Goal: Find specific page/section: Find specific page/section

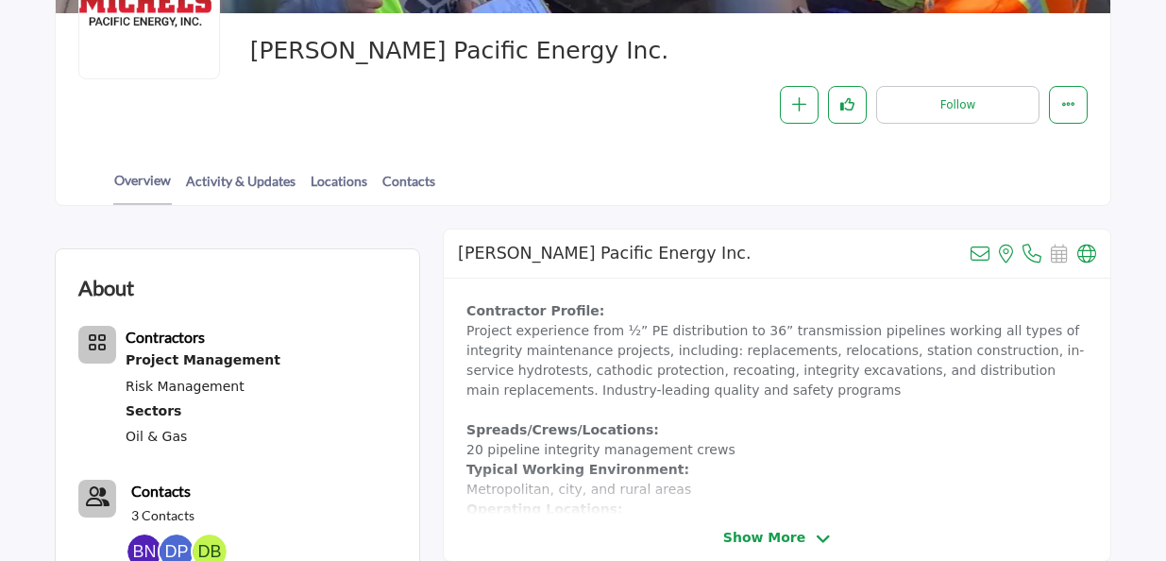
scroll to position [378, 0]
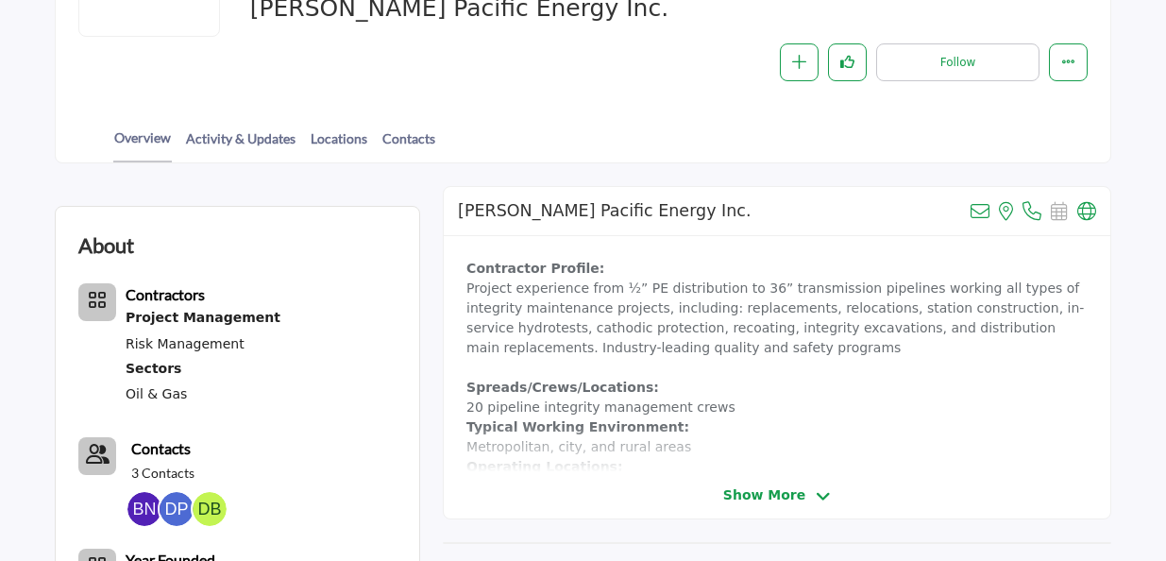
click at [774, 494] on span "Show More" at bounding box center [764, 495] width 82 height 20
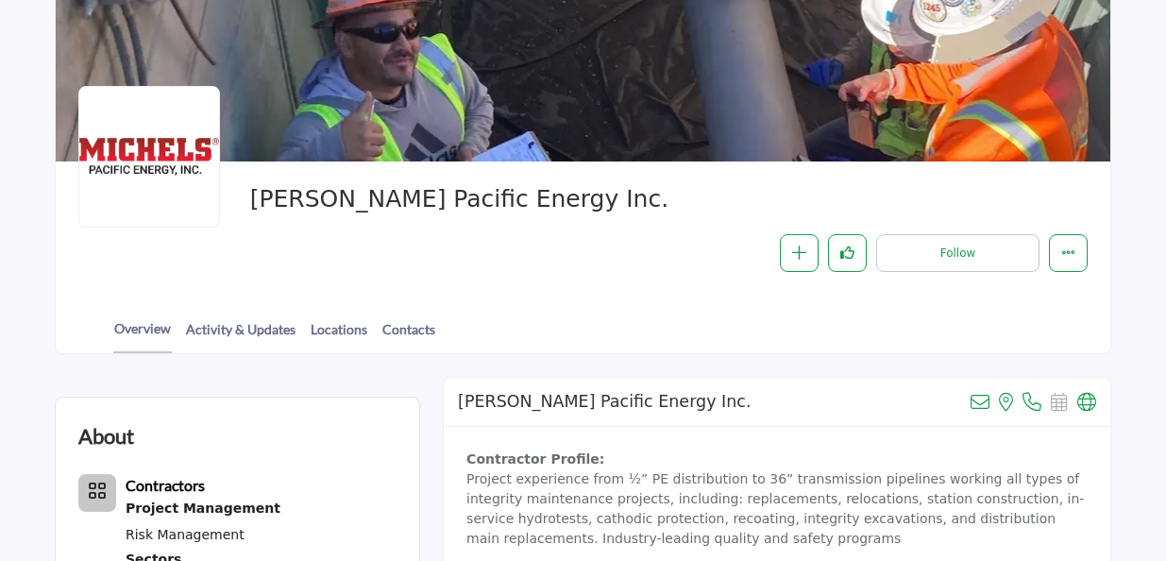
scroll to position [189, 0]
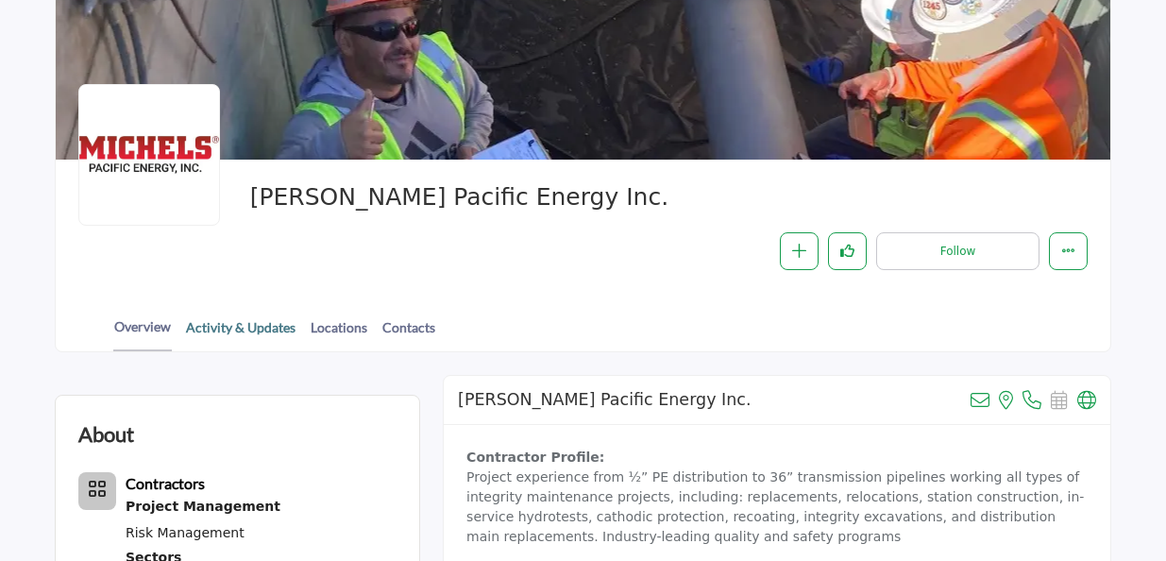
click at [246, 330] on link "Activity & Updates" at bounding box center [240, 333] width 111 height 33
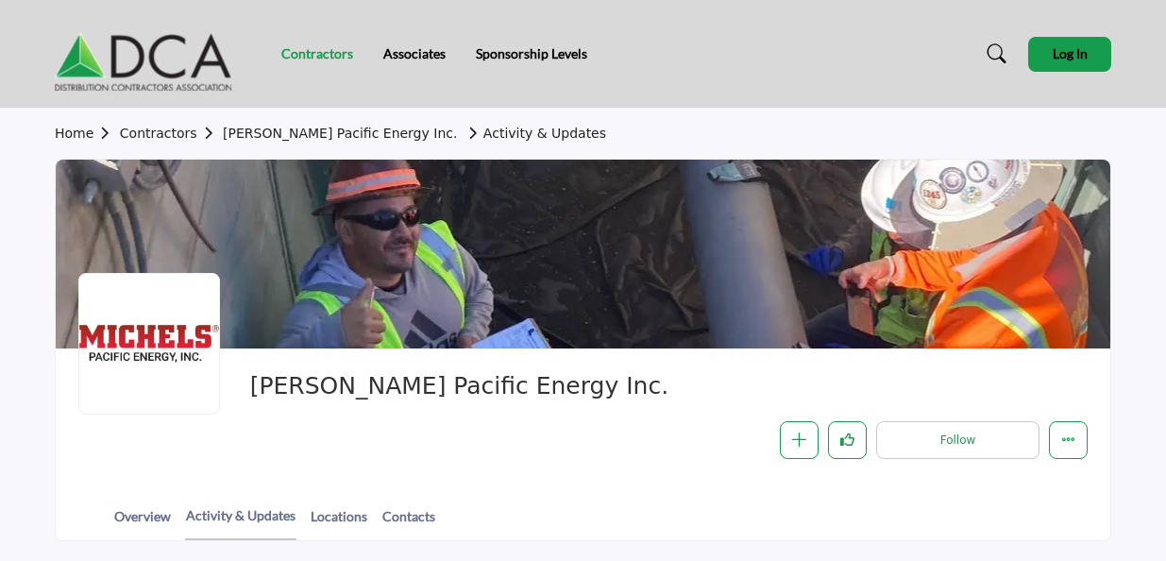
click at [320, 53] on link "Contractors" at bounding box center [317, 53] width 72 height 16
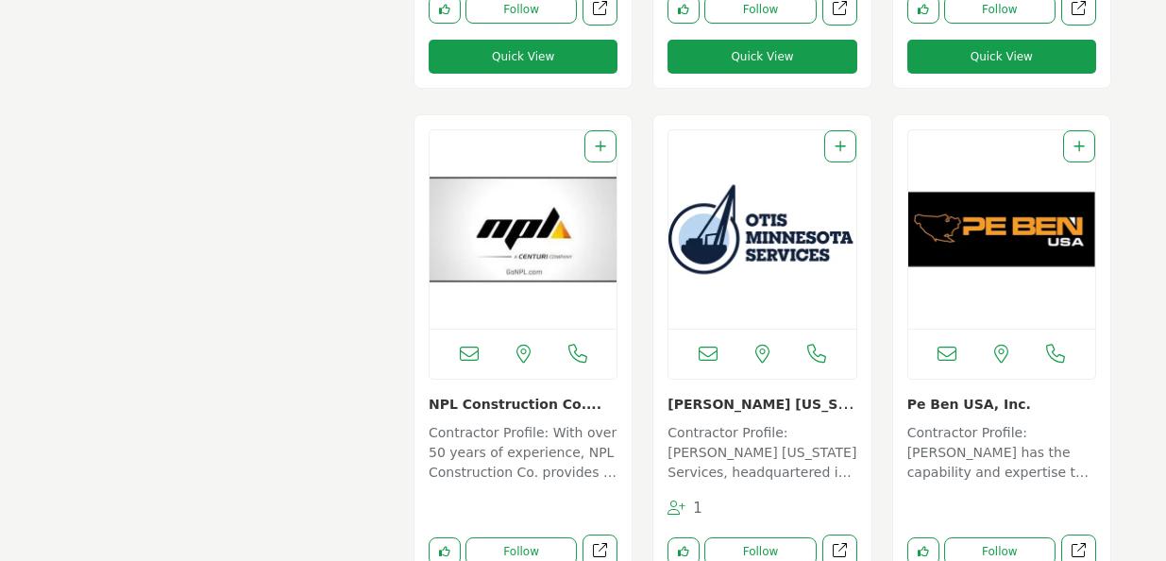
scroll to position [8781, 0]
